Goal: Check status: Check status

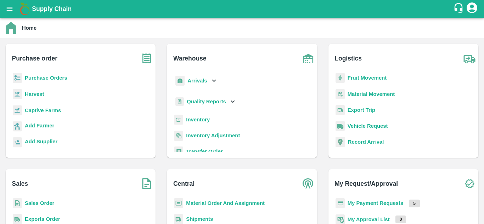
click at [50, 80] on b "Purchase Orders" at bounding box center [46, 78] width 43 height 6
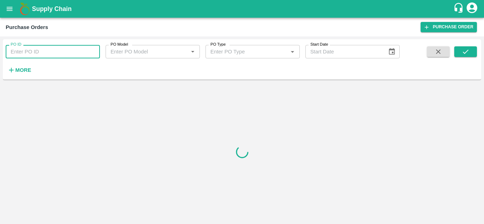
click at [22, 50] on input "PO ID" at bounding box center [53, 51] width 94 height 13
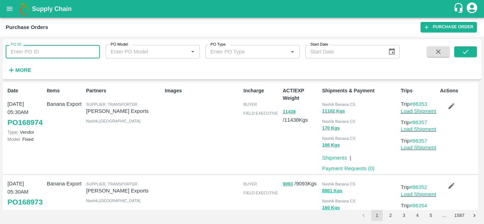
paste input "167841"
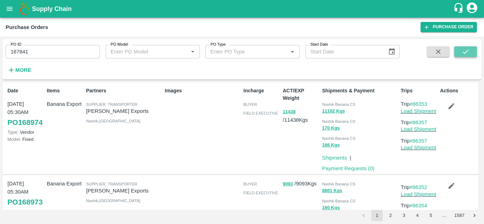
click at [462, 50] on icon "submit" at bounding box center [466, 52] width 8 height 8
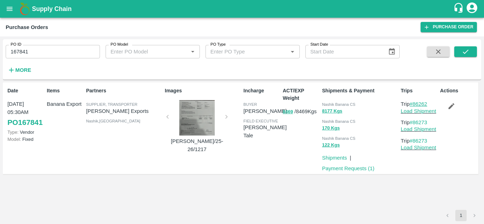
drag, startPoint x: 432, startPoint y: 104, endPoint x: 415, endPoint y: 106, distance: 17.1
click at [415, 106] on p "Trip #86262" at bounding box center [419, 104] width 37 height 8
copy link "86262"
click at [30, 50] on input "167841" at bounding box center [53, 51] width 94 height 13
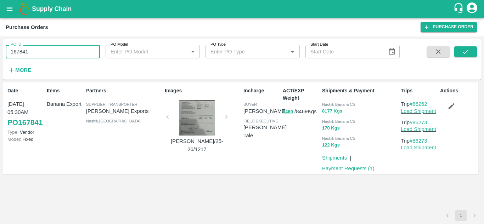
paste input "text"
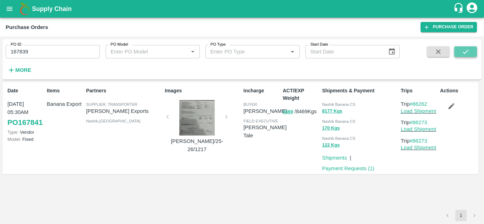
click at [472, 47] on button "submit" at bounding box center [466, 51] width 23 height 11
drag, startPoint x: 432, startPoint y: 103, endPoint x: 414, endPoint y: 100, distance: 18.4
click at [414, 100] on div "Trips Trip #86258 Load Shipment Trip #86260 Load Shipment Trip #86260 Load Ship…" at bounding box center [417, 128] width 39 height 88
copy link "86258"
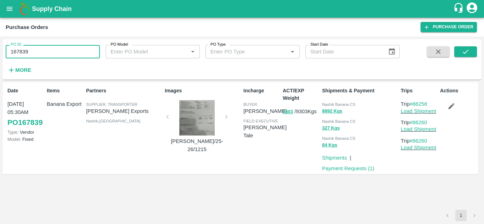
click at [40, 47] on input "167839" at bounding box center [53, 51] width 94 height 13
paste input "text"
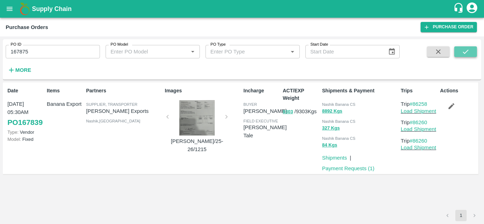
click at [472, 51] on button "submit" at bounding box center [466, 51] width 23 height 11
drag, startPoint x: 432, startPoint y: 104, endPoint x: 415, endPoint y: 103, distance: 16.3
click at [415, 103] on p "Trip #86271" at bounding box center [419, 104] width 37 height 8
copy link "86271"
click at [32, 50] on input "167875" at bounding box center [53, 51] width 94 height 13
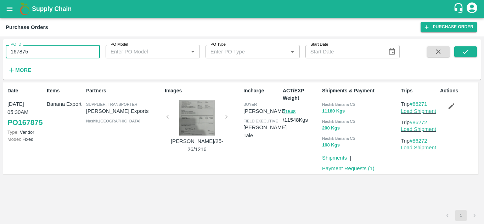
click at [32, 50] on input "167875" at bounding box center [53, 51] width 94 height 13
paste input "text"
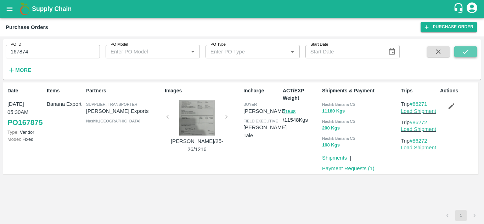
click at [472, 49] on button "submit" at bounding box center [466, 51] width 23 height 11
drag, startPoint x: 431, startPoint y: 104, endPoint x: 414, endPoint y: 104, distance: 16.7
click at [414, 104] on p "Trip #86269" at bounding box center [419, 104] width 37 height 8
copy link "86269"
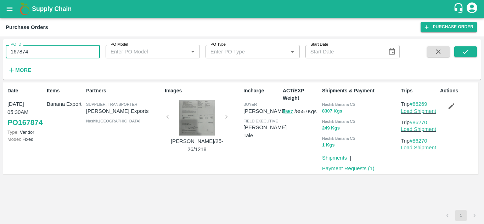
click at [38, 49] on input "167874" at bounding box center [53, 51] width 94 height 13
paste input "text"
drag, startPoint x: 431, startPoint y: 105, endPoint x: 415, endPoint y: 105, distance: 16.0
click at [415, 105] on p "Trip #86269" at bounding box center [419, 104] width 37 height 8
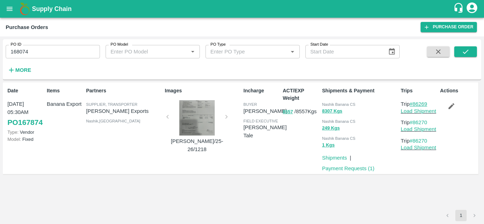
copy link "86269"
click at [32, 49] on input "168074" at bounding box center [53, 51] width 94 height 13
click at [470, 52] on icon "submit" at bounding box center [466, 52] width 8 height 8
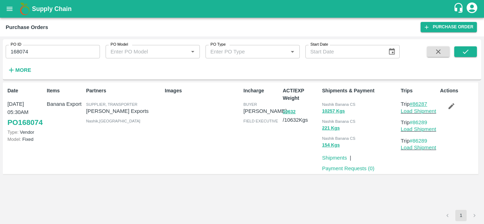
drag, startPoint x: 432, startPoint y: 103, endPoint x: 416, endPoint y: 104, distance: 16.7
click at [416, 104] on p "Trip #86287" at bounding box center [419, 104] width 37 height 8
copy link "86287"
click at [31, 50] on input "168074" at bounding box center [53, 51] width 94 height 13
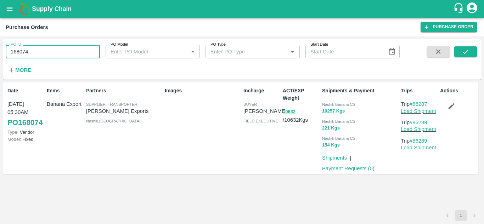
paste input "text"
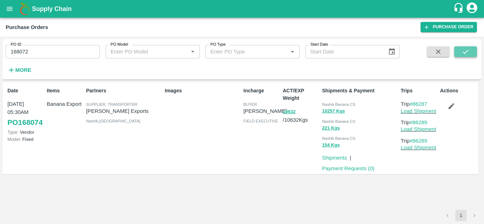
click at [462, 51] on icon "submit" at bounding box center [466, 52] width 8 height 8
drag, startPoint x: 430, startPoint y: 105, endPoint x: 413, endPoint y: 105, distance: 17.0
click at [413, 105] on p "Trip #86283" at bounding box center [419, 104] width 37 height 8
copy link "86283"
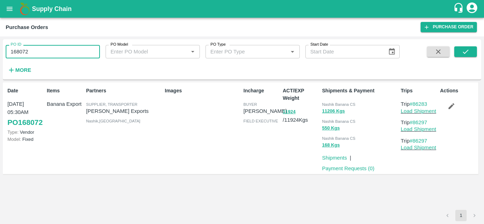
click at [36, 49] on input "168072" at bounding box center [53, 51] width 94 height 13
paste input "text"
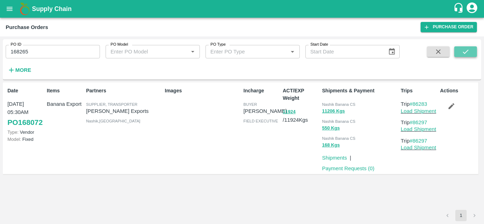
click at [466, 51] on icon "submit" at bounding box center [466, 52] width 8 height 8
drag, startPoint x: 432, startPoint y: 104, endPoint x: 415, endPoint y: 104, distance: 17.4
click at [415, 104] on p "Trip #86306" at bounding box center [419, 104] width 37 height 8
copy link "86306"
click at [37, 52] on input "168265" at bounding box center [53, 51] width 94 height 13
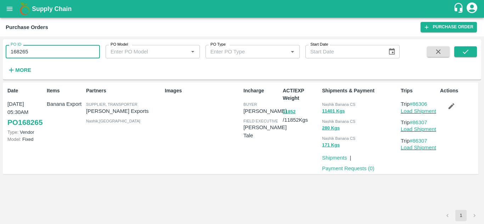
click at [37, 52] on input "168265" at bounding box center [53, 51] width 94 height 13
paste input "text"
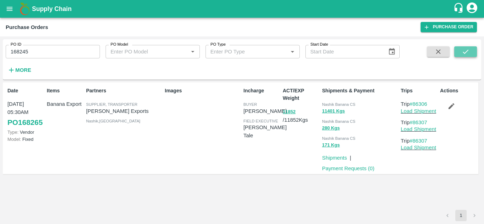
click at [467, 54] on icon "submit" at bounding box center [466, 52] width 8 height 8
drag, startPoint x: 432, startPoint y: 102, endPoint x: 415, endPoint y: 103, distance: 17.1
click at [415, 103] on p "Trip #86300" at bounding box center [419, 104] width 37 height 8
copy link "86300"
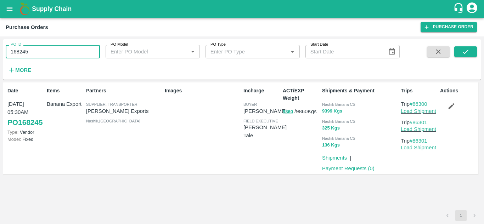
click at [40, 49] on input "168245" at bounding box center [53, 51] width 94 height 13
paste input "text"
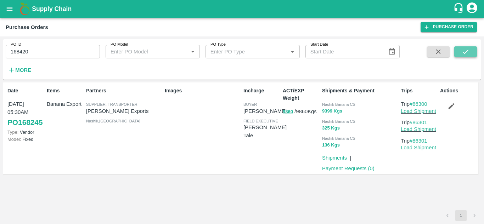
click at [470, 52] on button "submit" at bounding box center [466, 51] width 23 height 11
drag, startPoint x: 431, startPoint y: 104, endPoint x: 415, endPoint y: 105, distance: 16.0
click at [415, 105] on p "Trip #86314" at bounding box center [419, 104] width 37 height 8
copy link "86314"
click at [48, 58] on input "168420" at bounding box center [53, 51] width 94 height 13
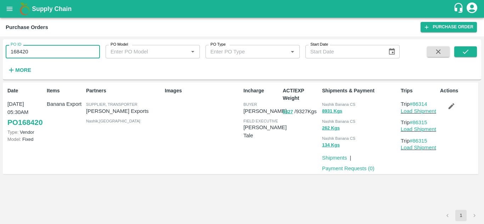
click at [48, 58] on input "168420" at bounding box center [53, 51] width 94 height 13
paste input "text"
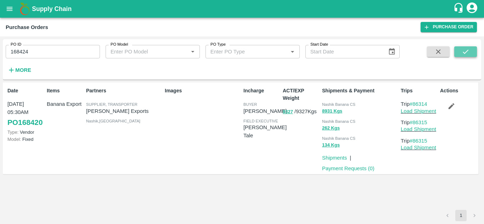
click at [461, 50] on button "submit" at bounding box center [466, 51] width 23 height 11
drag, startPoint x: 429, startPoint y: 104, endPoint x: 415, endPoint y: 105, distance: 14.9
click at [415, 105] on p "Trip #86319" at bounding box center [419, 104] width 37 height 8
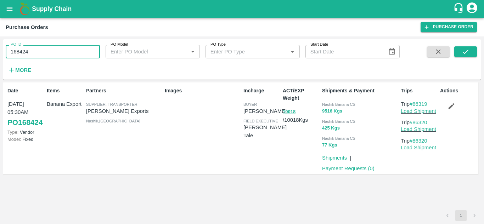
click at [33, 48] on input "168424" at bounding box center [53, 51] width 94 height 13
paste input "text"
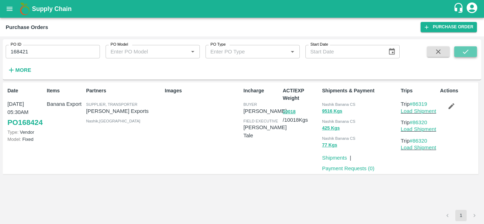
click at [466, 50] on icon "submit" at bounding box center [466, 52] width 8 height 8
drag, startPoint x: 432, startPoint y: 103, endPoint x: 416, endPoint y: 104, distance: 16.0
click at [416, 104] on p "Trip #86317" at bounding box center [419, 104] width 37 height 8
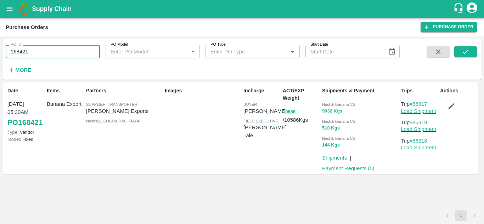
click at [29, 52] on input "168421" at bounding box center [53, 51] width 94 height 13
paste input "text"
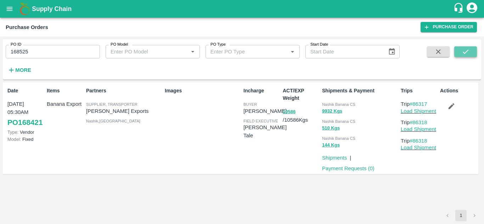
click at [466, 52] on icon "submit" at bounding box center [466, 52] width 6 height 4
drag, startPoint x: 432, startPoint y: 103, endPoint x: 415, endPoint y: 103, distance: 17.0
click at [415, 103] on p "Trip #86327" at bounding box center [419, 104] width 37 height 8
click at [433, 104] on p "Trip #86327" at bounding box center [419, 104] width 37 height 8
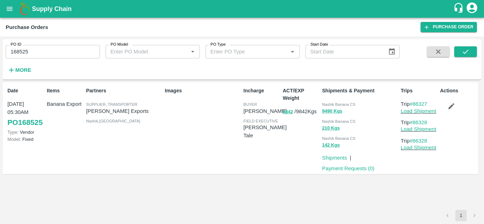
click at [434, 103] on p "Trip #86327" at bounding box center [419, 104] width 37 height 8
drag, startPoint x: 434, startPoint y: 105, endPoint x: 415, endPoint y: 104, distance: 18.5
click at [415, 104] on p "Trip #86327" at bounding box center [419, 104] width 37 height 8
click at [43, 56] on input "168525" at bounding box center [53, 51] width 94 height 13
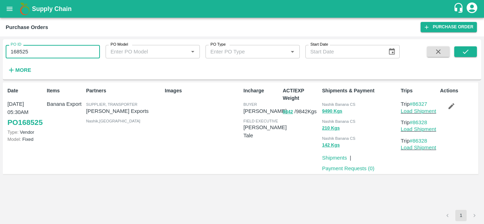
paste input "text"
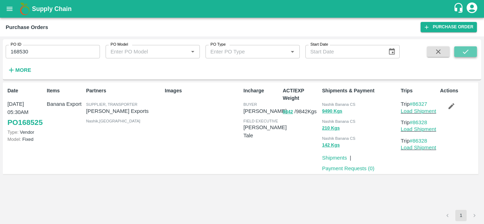
click at [468, 51] on icon "submit" at bounding box center [466, 52] width 8 height 8
drag, startPoint x: 432, startPoint y: 105, endPoint x: 413, endPoint y: 104, distance: 18.1
click at [413, 104] on p "Trip #86330" at bounding box center [419, 104] width 37 height 8
click at [47, 47] on input "168530" at bounding box center [53, 51] width 94 height 13
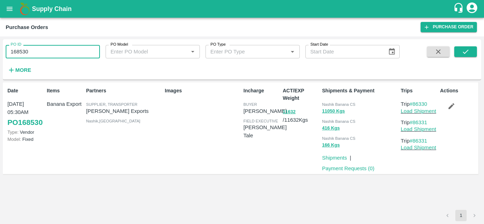
click at [47, 47] on input "168530" at bounding box center [53, 51] width 94 height 13
paste input "text"
type input "168528"
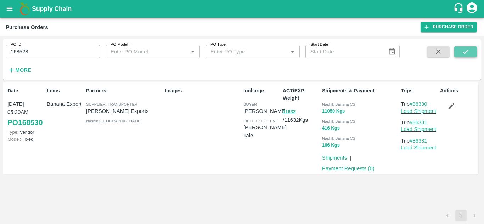
click at [469, 50] on icon "submit" at bounding box center [466, 52] width 8 height 8
drag, startPoint x: 429, startPoint y: 103, endPoint x: 414, endPoint y: 105, distance: 15.8
click at [414, 105] on p "Trip #86329" at bounding box center [419, 104] width 37 height 8
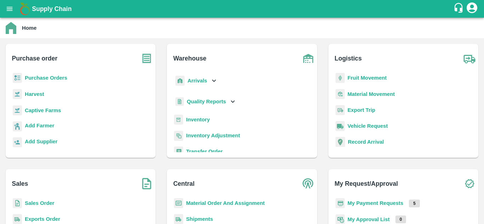
click at [362, 82] on p "Fruit Movement" at bounding box center [367, 78] width 39 height 8
click at [360, 77] on b "Fruit Movement" at bounding box center [367, 78] width 39 height 6
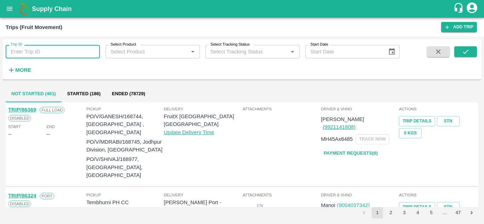
click at [34, 51] on input "Trip ID" at bounding box center [53, 51] width 94 height 13
paste input "86262"
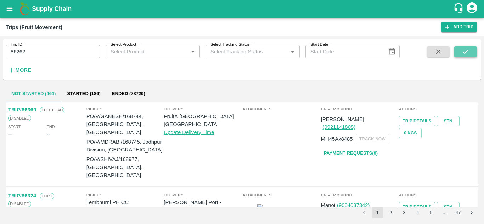
click at [471, 50] on button "submit" at bounding box center [466, 51] width 23 height 11
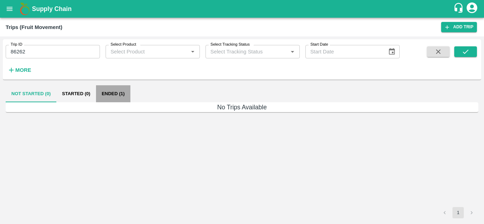
click at [114, 96] on button "Ended (1)" at bounding box center [113, 93] width 34 height 17
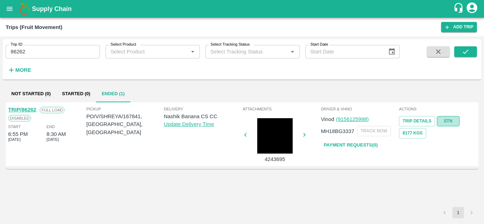
click at [447, 121] on link "STN" at bounding box center [448, 121] width 23 height 10
click at [40, 53] on input "86262" at bounding box center [53, 51] width 94 height 13
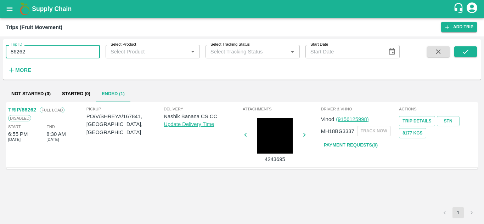
click at [40, 53] on input "86262" at bounding box center [53, 51] width 94 height 13
paste input "text"
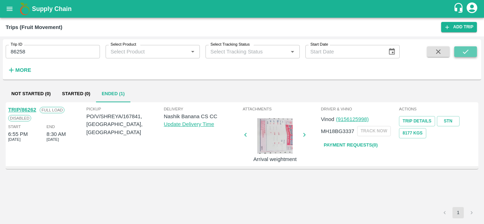
click at [472, 53] on button "submit" at bounding box center [466, 51] width 23 height 11
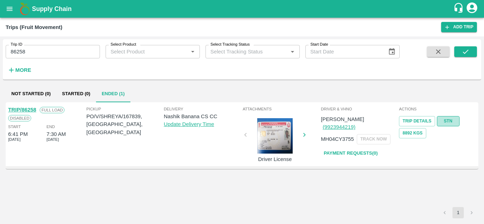
click at [454, 123] on link "STN" at bounding box center [448, 121] width 23 height 10
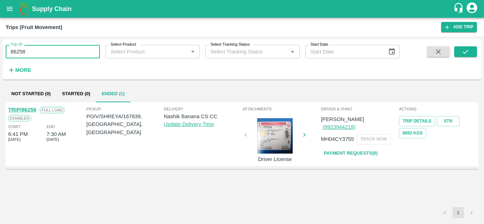
click at [32, 55] on input "86258" at bounding box center [53, 51] width 94 height 13
paste input "text"
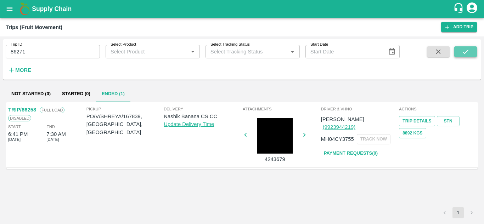
click at [471, 49] on button "submit" at bounding box center [466, 51] width 23 height 11
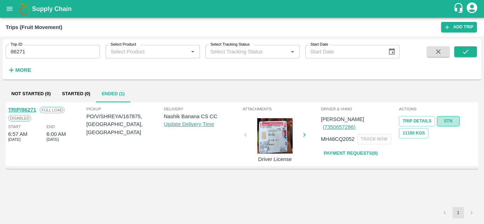
click at [452, 123] on link "STN" at bounding box center [448, 121] width 23 height 10
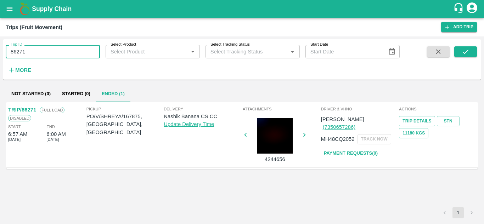
click at [36, 51] on input "86271" at bounding box center [53, 51] width 94 height 13
paste input "text"
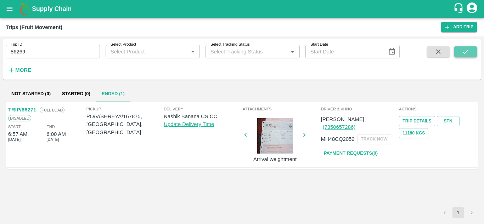
click at [467, 49] on icon "submit" at bounding box center [466, 52] width 8 height 8
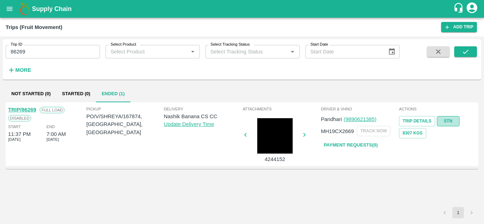
click at [447, 123] on link "STN" at bounding box center [448, 121] width 23 height 10
click at [35, 59] on input "86269" at bounding box center [53, 51] width 94 height 13
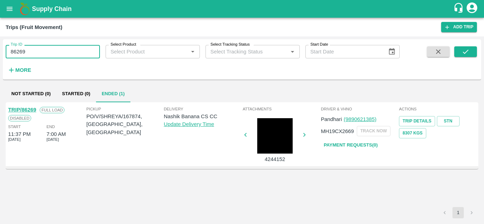
click at [35, 59] on input "86269" at bounding box center [53, 51] width 94 height 13
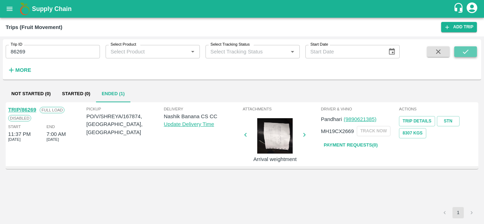
click at [464, 52] on icon "submit" at bounding box center [466, 52] width 8 height 8
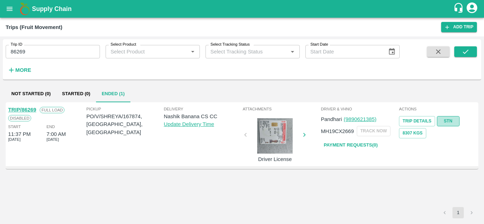
click at [448, 121] on link "STN" at bounding box center [448, 121] width 23 height 10
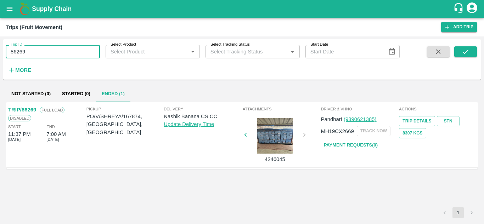
click at [30, 51] on input "86269" at bounding box center [53, 51] width 94 height 13
paste input "text"
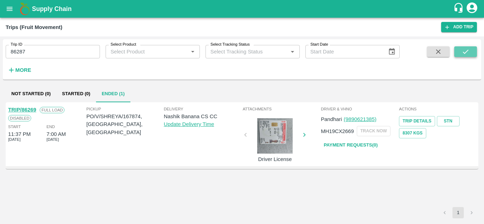
click at [467, 48] on icon "submit" at bounding box center [466, 52] width 8 height 8
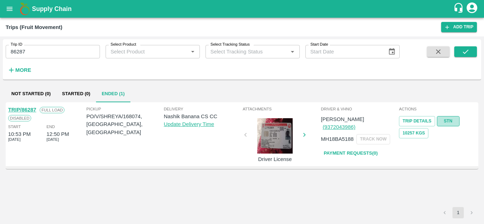
click at [451, 122] on link "STN" at bounding box center [448, 121] width 23 height 10
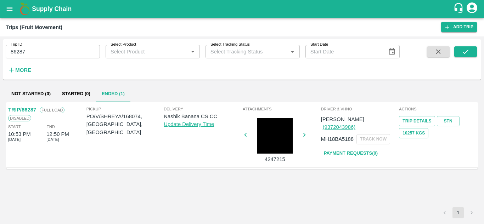
click at [46, 48] on input "86287" at bounding box center [53, 51] width 94 height 13
paste input "text"
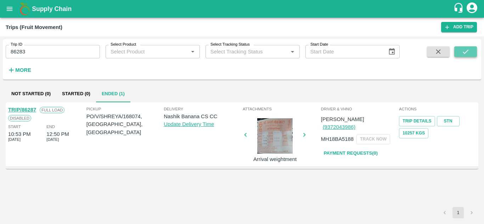
click at [461, 52] on button "submit" at bounding box center [466, 51] width 23 height 11
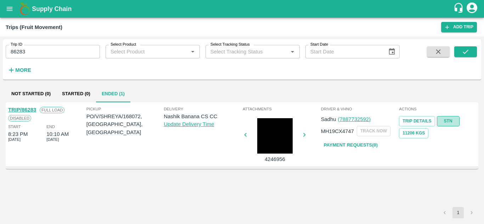
click at [444, 122] on link "STN" at bounding box center [448, 121] width 23 height 10
click at [51, 49] on input "86283" at bounding box center [53, 51] width 94 height 13
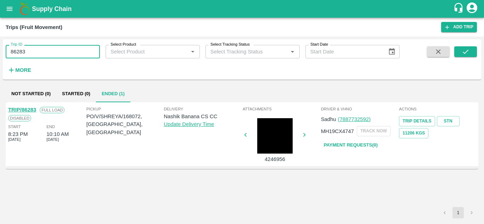
click at [51, 49] on input "86283" at bounding box center [53, 51] width 94 height 13
paste input "text"
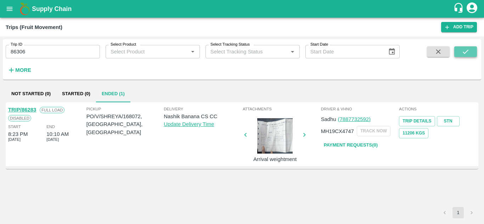
click at [467, 53] on icon "submit" at bounding box center [466, 52] width 8 height 8
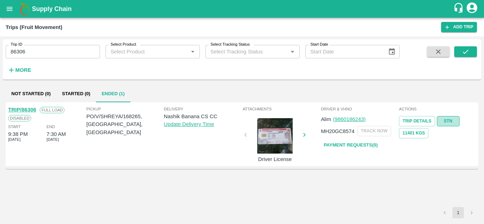
click at [448, 124] on link "STN" at bounding box center [448, 121] width 23 height 10
click at [36, 50] on input "86306" at bounding box center [53, 51] width 94 height 13
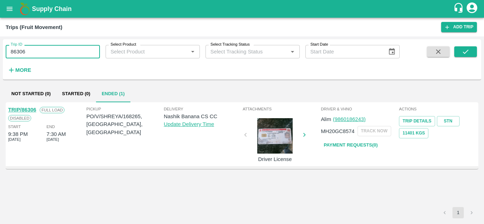
click at [36, 50] on input "86306" at bounding box center [53, 51] width 94 height 13
paste input "text"
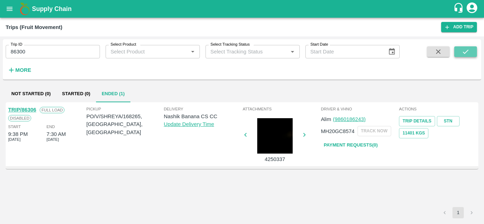
click at [474, 53] on button "submit" at bounding box center [466, 51] width 23 height 11
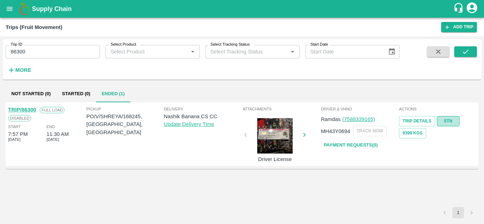
click at [448, 122] on link "STN" at bounding box center [448, 121] width 23 height 10
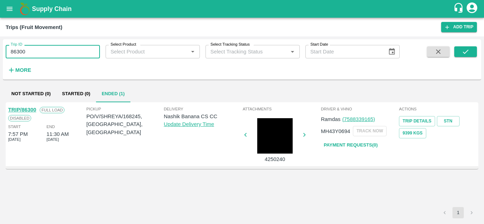
click at [36, 55] on input "86300" at bounding box center [53, 51] width 94 height 13
paste input "text"
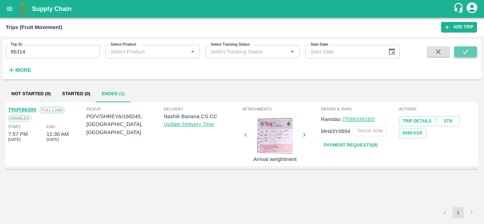
click at [467, 53] on icon "submit" at bounding box center [466, 52] width 8 height 8
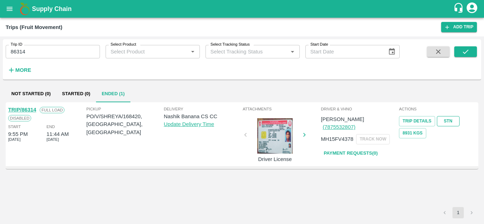
click at [448, 120] on link "STN" at bounding box center [448, 121] width 23 height 10
click at [48, 49] on input "86314" at bounding box center [53, 51] width 94 height 13
paste input "text"
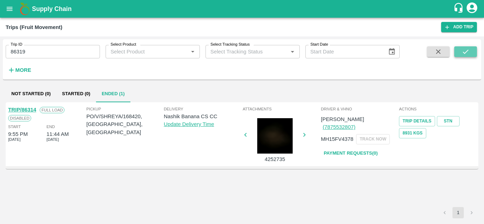
click at [468, 50] on icon "submit" at bounding box center [466, 52] width 8 height 8
click at [452, 122] on link "STN" at bounding box center [448, 121] width 23 height 10
click at [33, 51] on input "86319" at bounding box center [53, 51] width 94 height 13
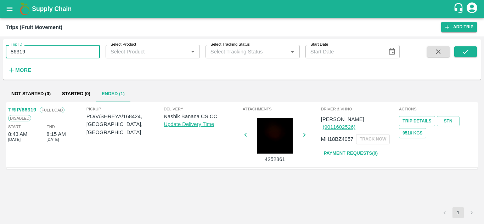
click at [33, 51] on input "86319" at bounding box center [53, 51] width 94 height 13
paste input "text"
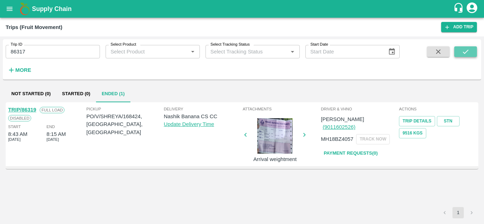
click at [466, 48] on icon "submit" at bounding box center [466, 52] width 8 height 8
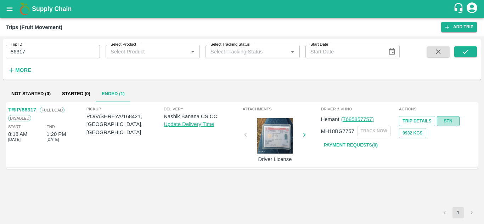
click at [453, 121] on link "STN" at bounding box center [448, 121] width 23 height 10
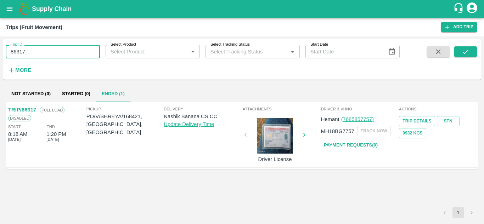
click at [28, 57] on input "86317" at bounding box center [53, 51] width 94 height 13
paste input "text"
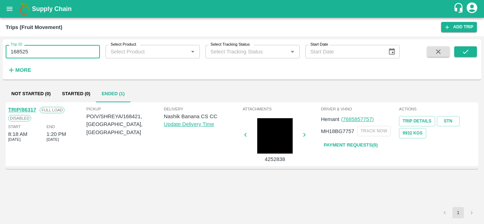
click at [41, 52] on input "168525" at bounding box center [53, 51] width 94 height 13
paste input "text"
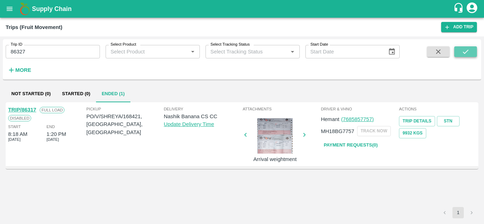
click at [464, 53] on icon "submit" at bounding box center [466, 52] width 6 height 4
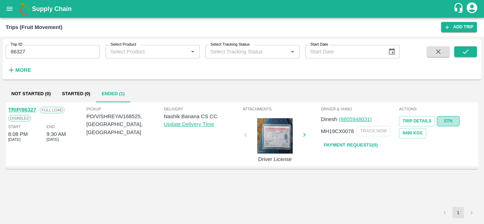
click at [449, 120] on link "STN" at bounding box center [448, 121] width 23 height 10
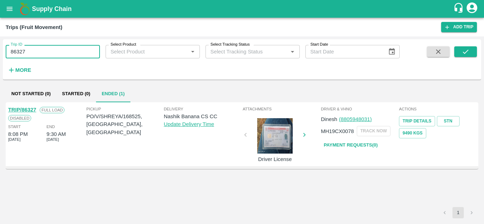
click at [39, 49] on input "86327" at bounding box center [53, 51] width 94 height 13
paste input "text"
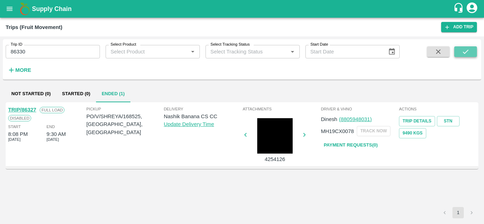
click at [466, 52] on icon "submit" at bounding box center [466, 52] width 6 height 4
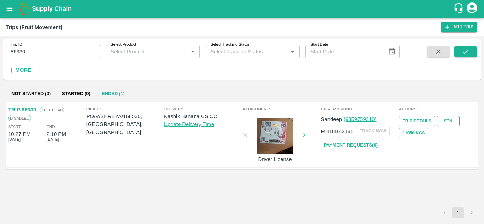
click at [450, 121] on link "STN" at bounding box center [448, 121] width 23 height 10
click at [49, 50] on input "86330" at bounding box center [53, 51] width 94 height 13
paste input "text"
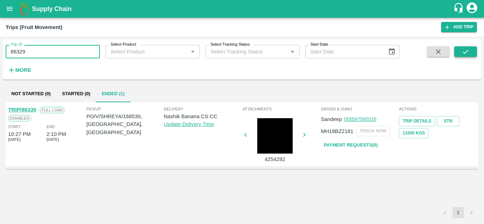
type input "86329"
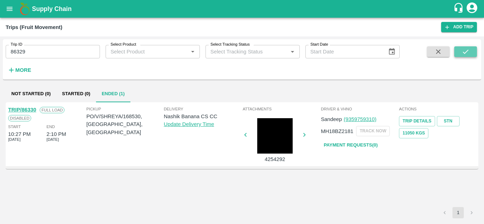
click at [467, 51] on icon "submit" at bounding box center [466, 52] width 8 height 8
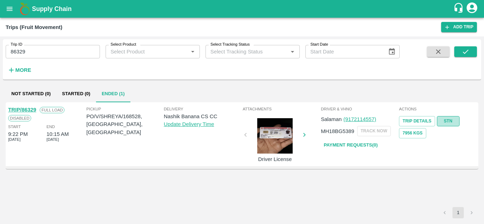
click at [449, 122] on link "STN" at bounding box center [448, 121] width 23 height 10
